Goal: Information Seeking & Learning: Learn about a topic

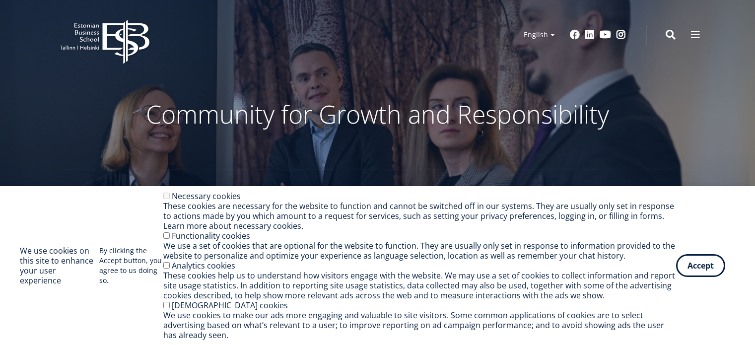
click at [708, 254] on button "Accept" at bounding box center [700, 265] width 49 height 23
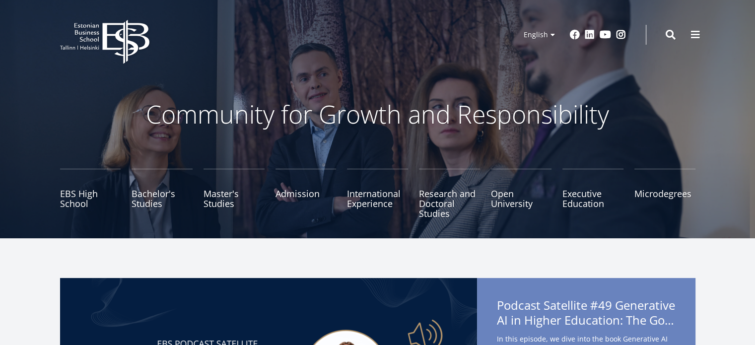
drag, startPoint x: 761, startPoint y: 54, endPoint x: 730, endPoint y: 35, distance: 36.5
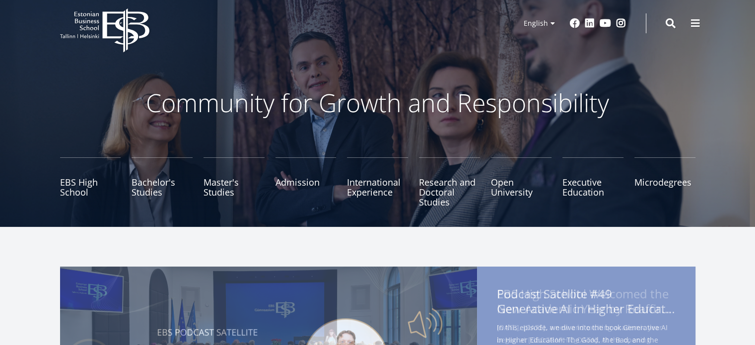
scroll to position [16, 0]
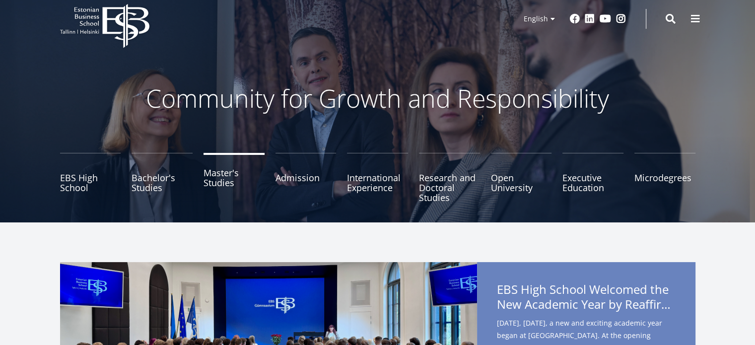
click at [213, 168] on link "Master's Studies" at bounding box center [233, 178] width 61 height 50
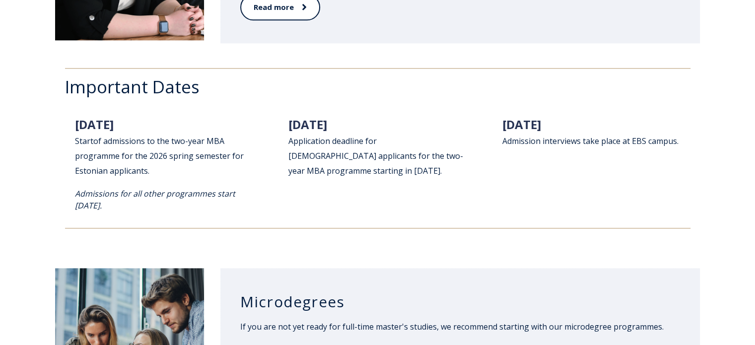
scroll to position [1290, 0]
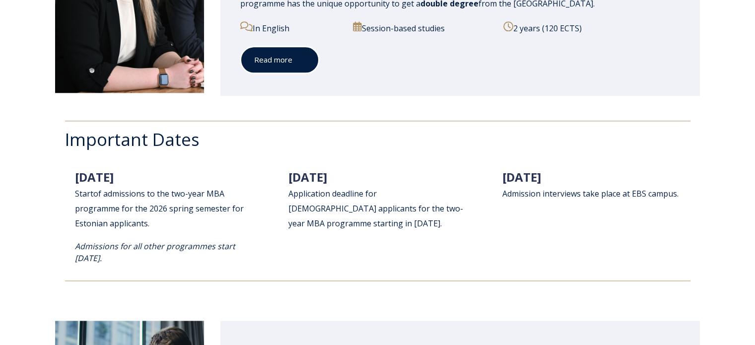
click at [289, 62] on link "Read more" at bounding box center [279, 59] width 79 height 27
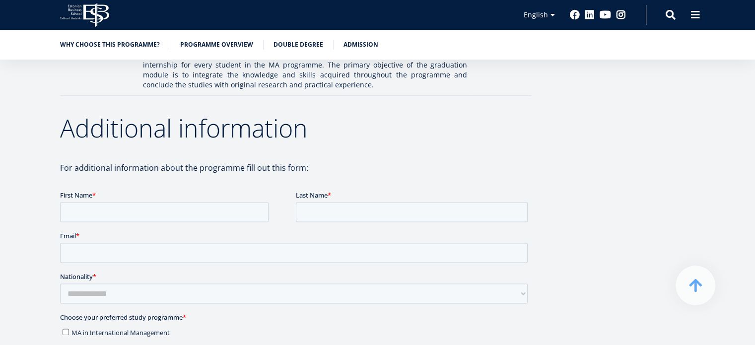
scroll to position [1488, 0]
